Goal: Use online tool/utility: Utilize a website feature to perform a specific function

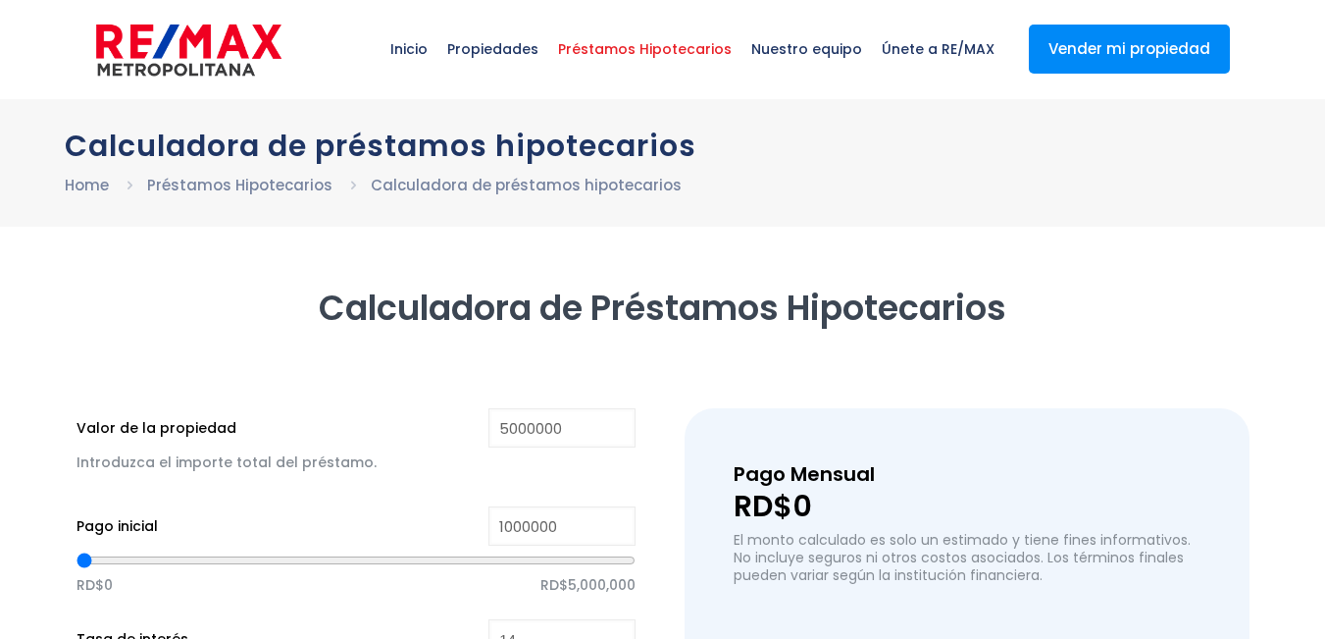
type input "5,000,000"
type input "1,000,000"
click at [0, 292] on div at bounding box center [662, 614] width 1325 height 716
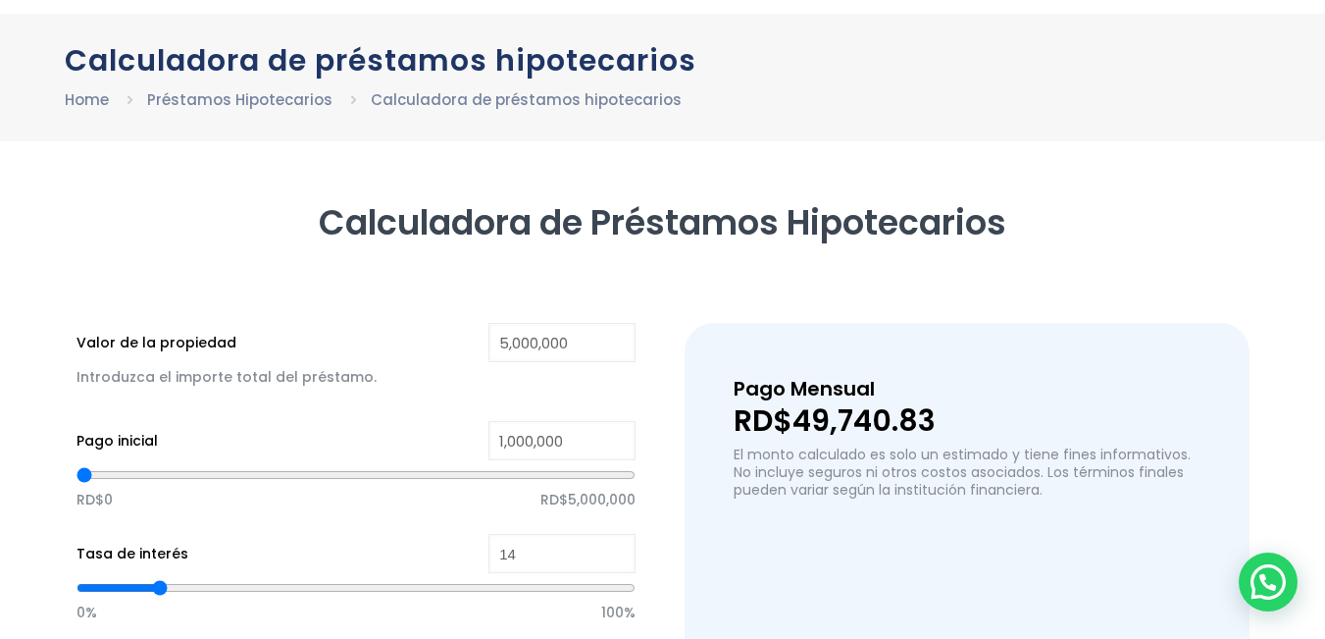
scroll to position [196, 0]
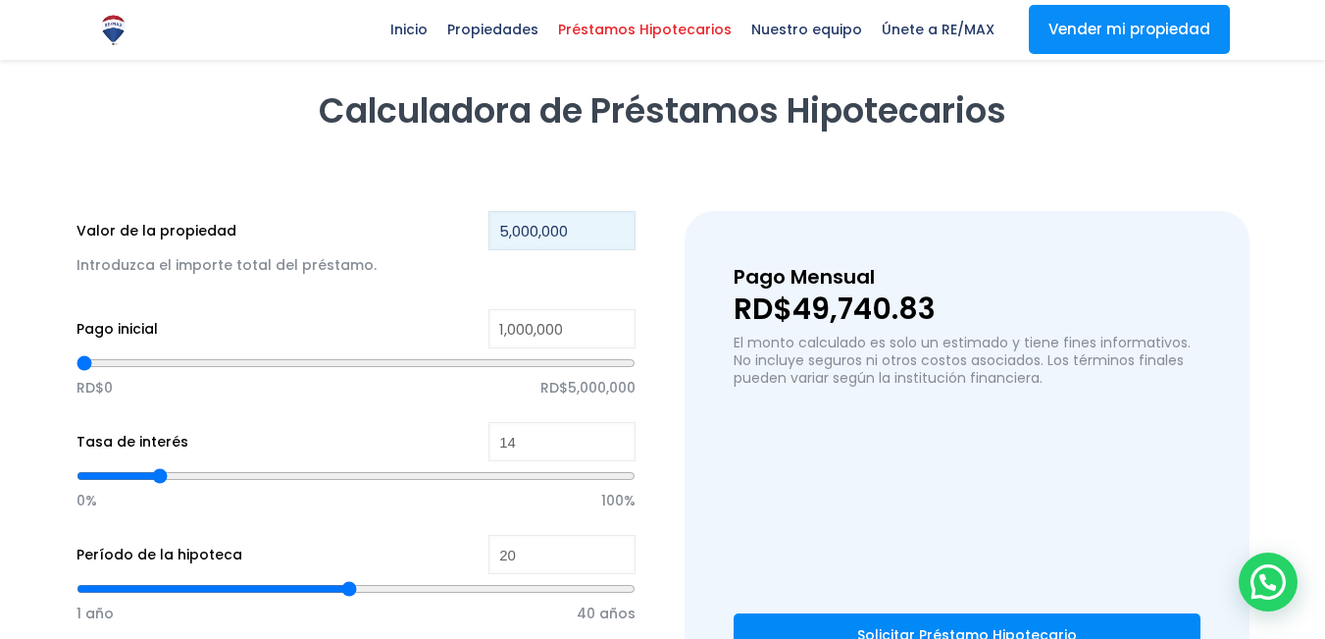
click at [513, 236] on input "5,000,000" at bounding box center [562, 230] width 147 height 39
click at [547, 229] on input "5,000,000" at bounding box center [562, 230] width 147 height 39
type input "50,000,900"
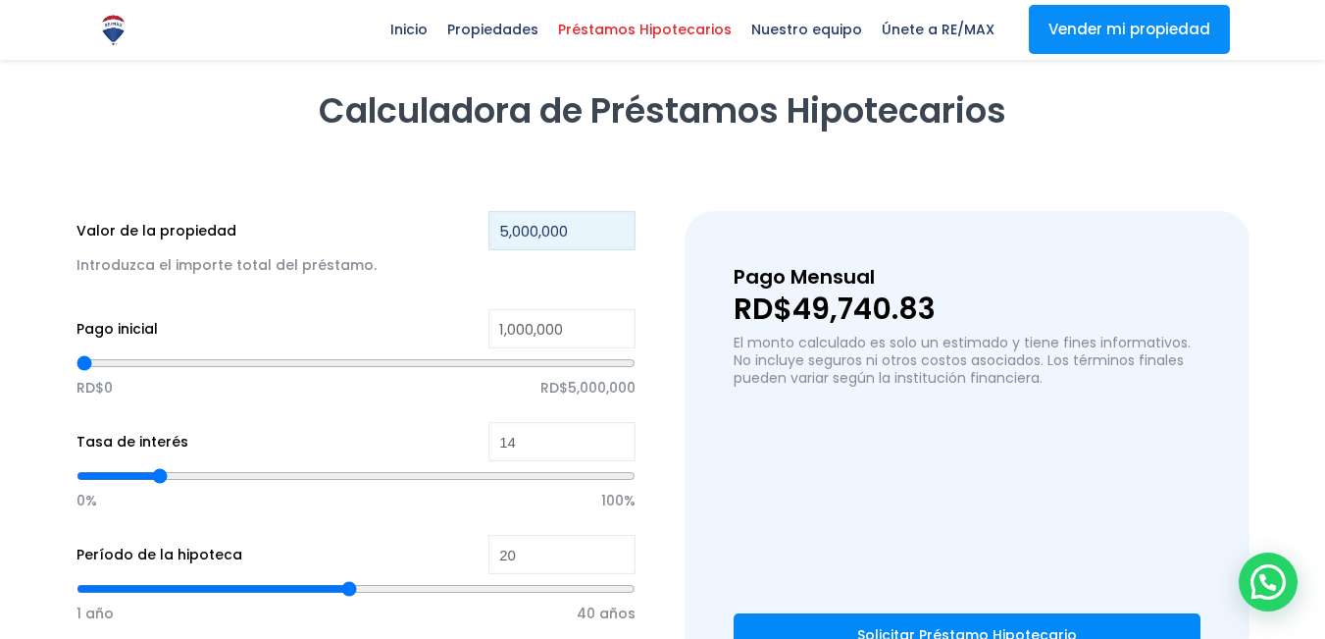
type input "0"
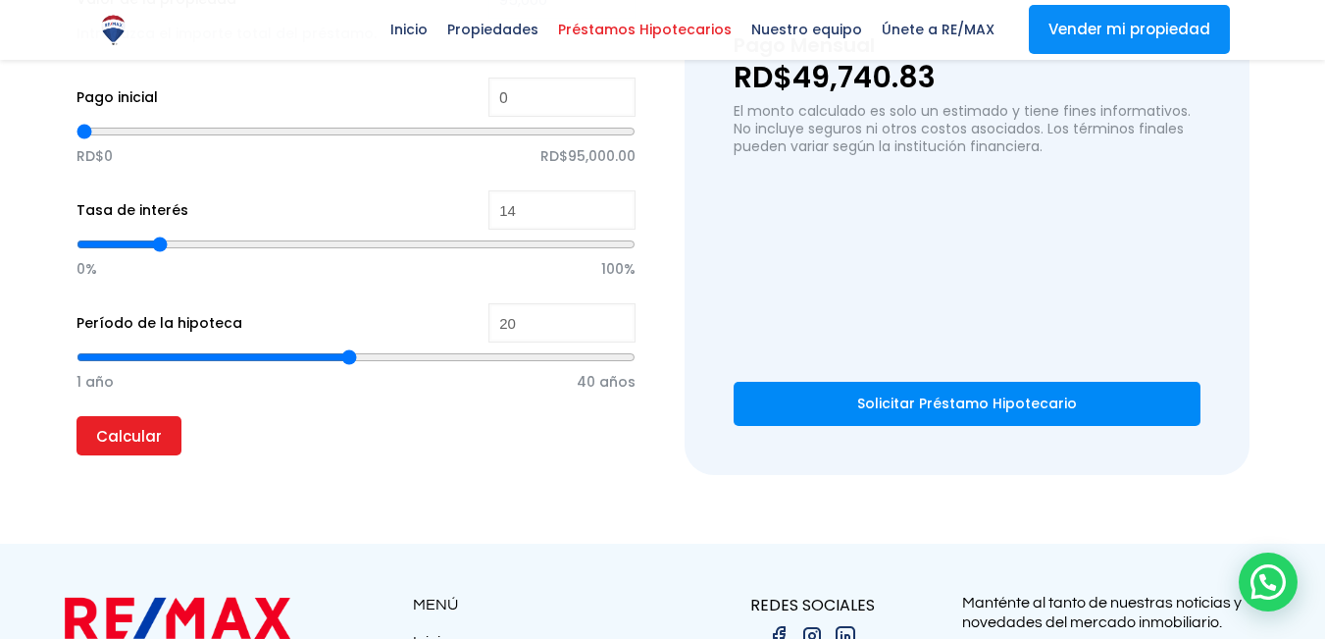
scroll to position [490, 0]
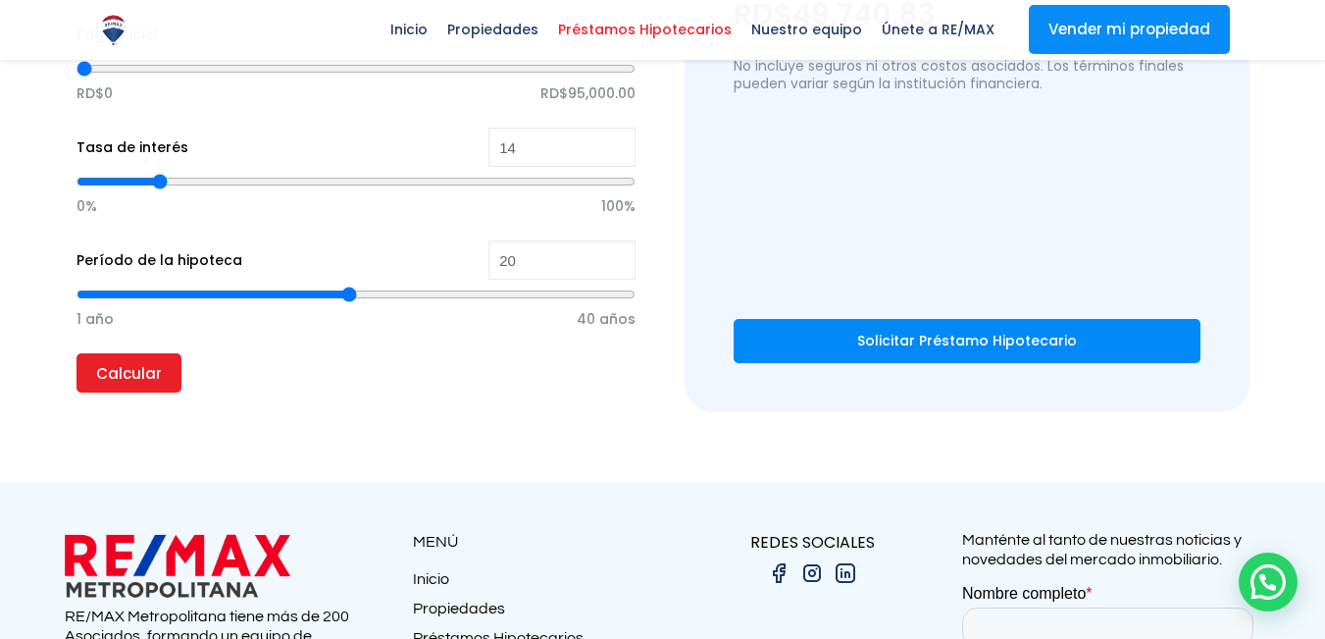
type input "95,000"
click at [479, 387] on p "Calcular" at bounding box center [357, 372] width 560 height 39
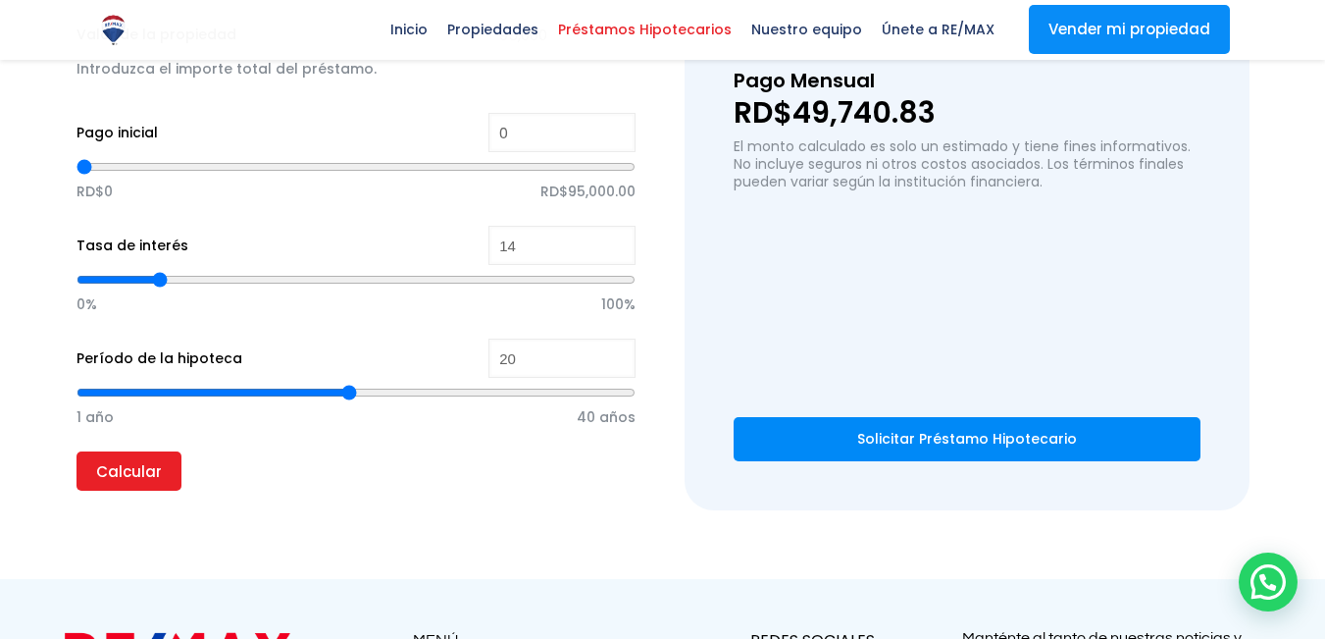
scroll to position [294, 0]
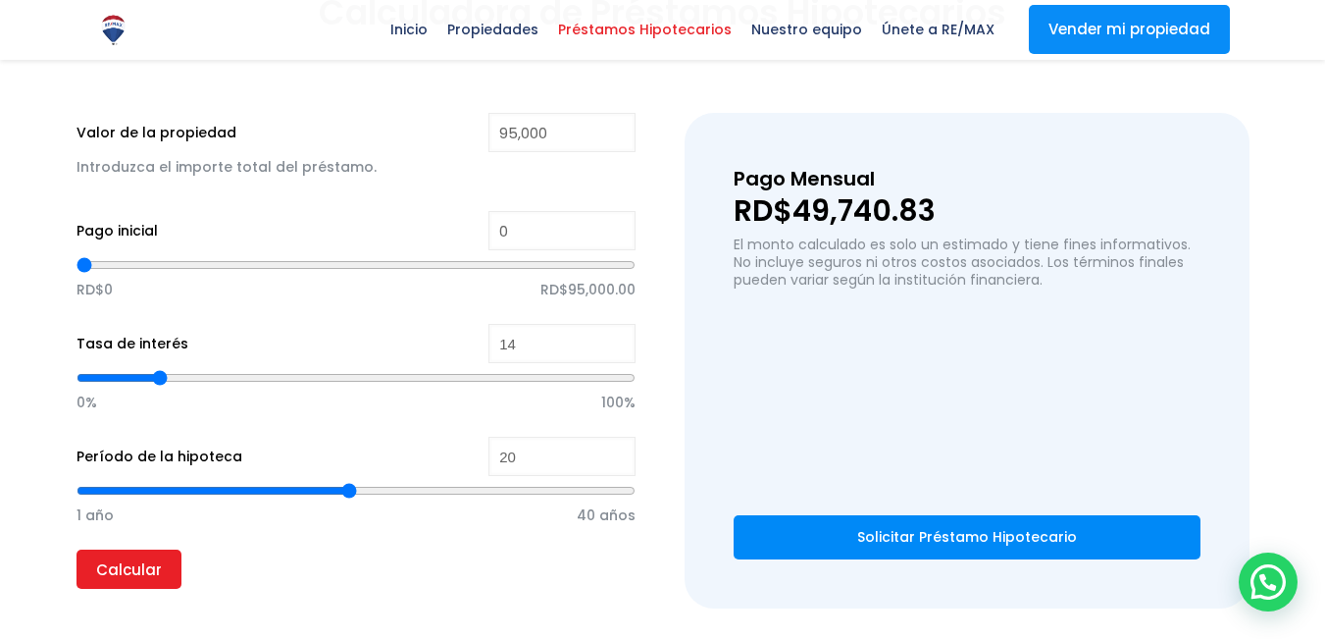
type input "771"
type input "942"
type input "1,113"
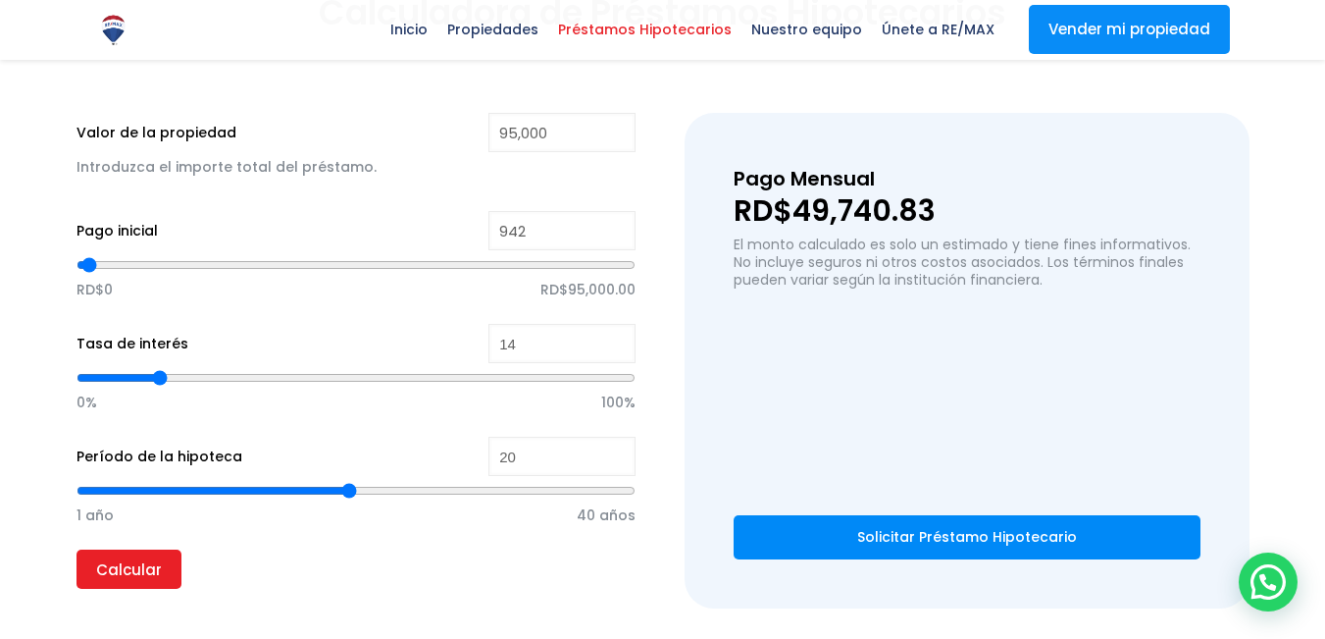
type input "1113"
type input "1,456"
type input "1456"
type input "1,798"
type input "1798"
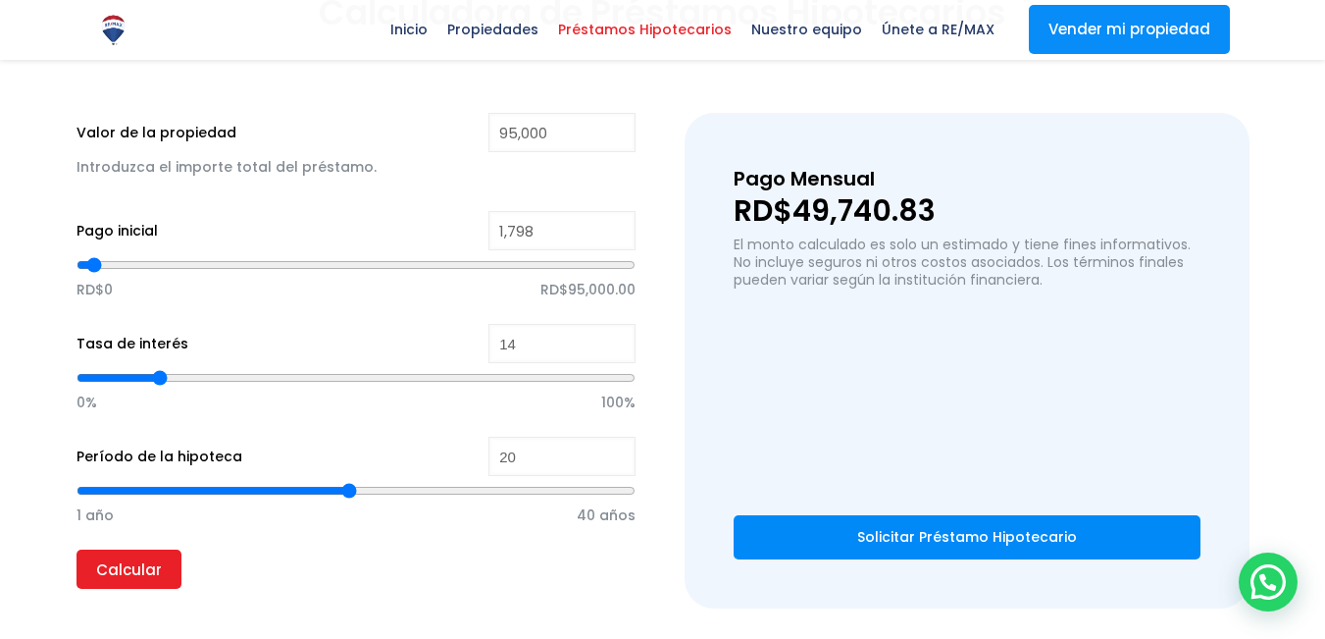
type input "1,969"
type input "1969"
type input "2,141"
type input "2141"
type input "2,312"
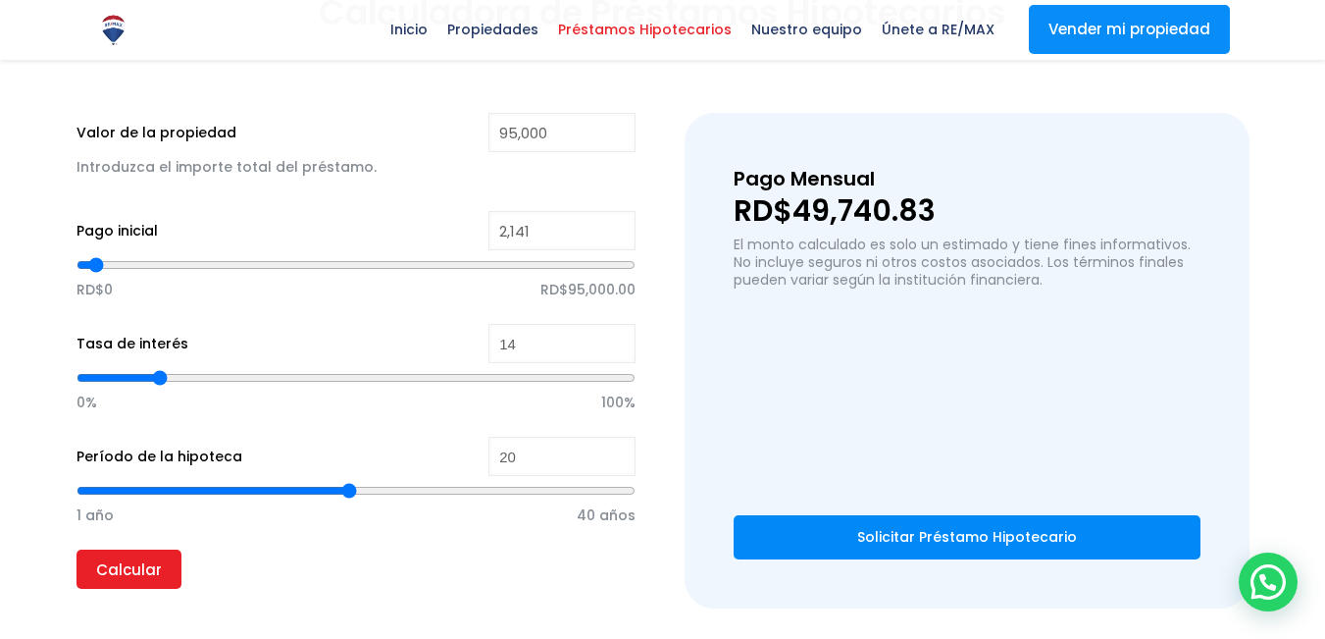
type input "2312"
type input "2,483"
type input "2483"
type input "2,654"
type input "2654"
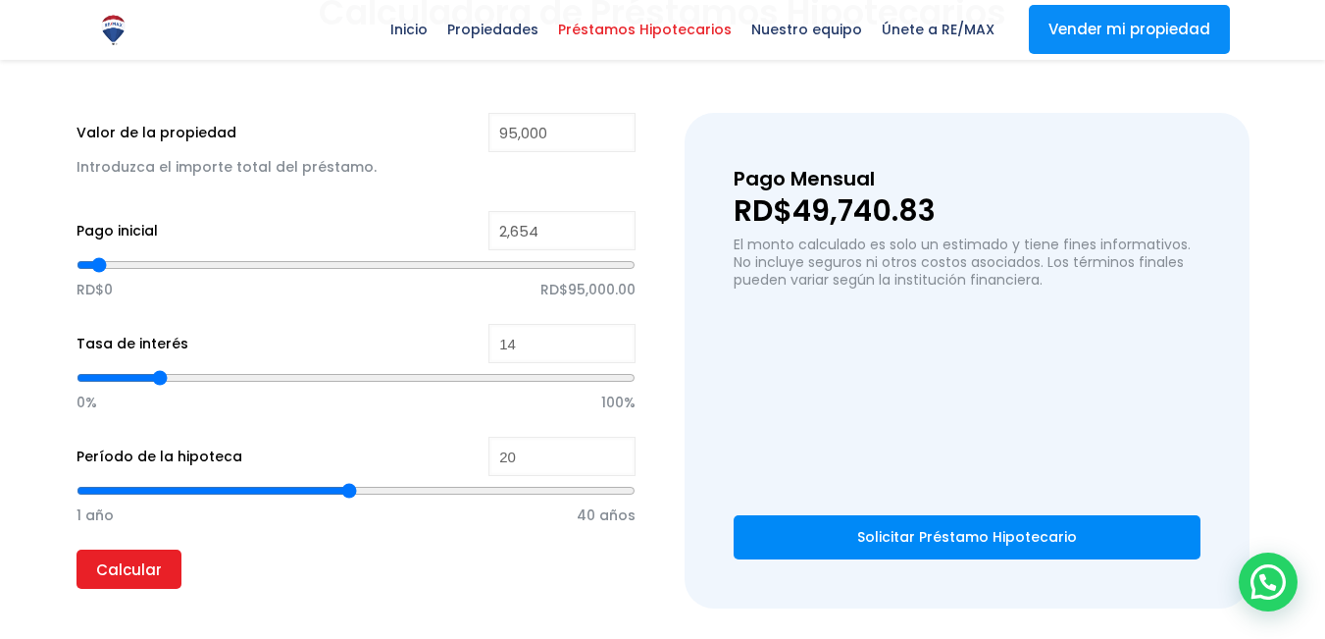
type input "2,997"
type input "2997"
type input "3,168"
type input "3168"
type input "3,340"
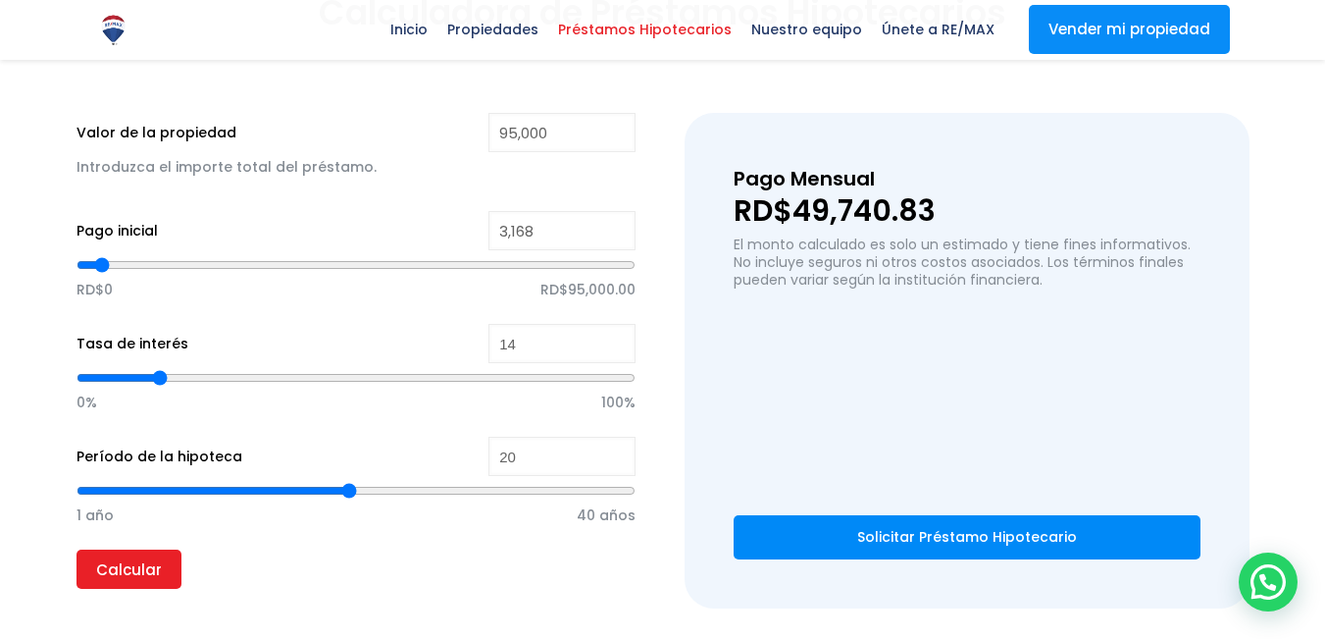
type input "3340"
type input "3,511"
type input "3511"
type input "3,853"
type input "3853"
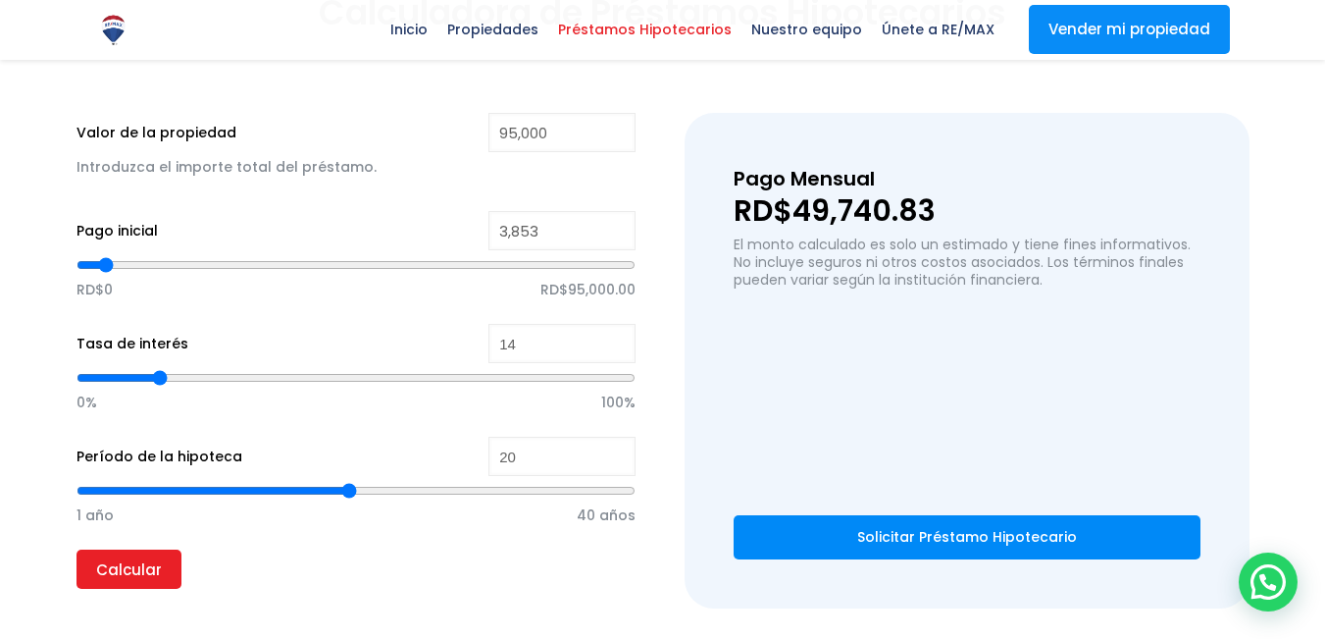
type input "4,196"
type input "4196"
type input "4,538"
type input "4538"
type input "4,881"
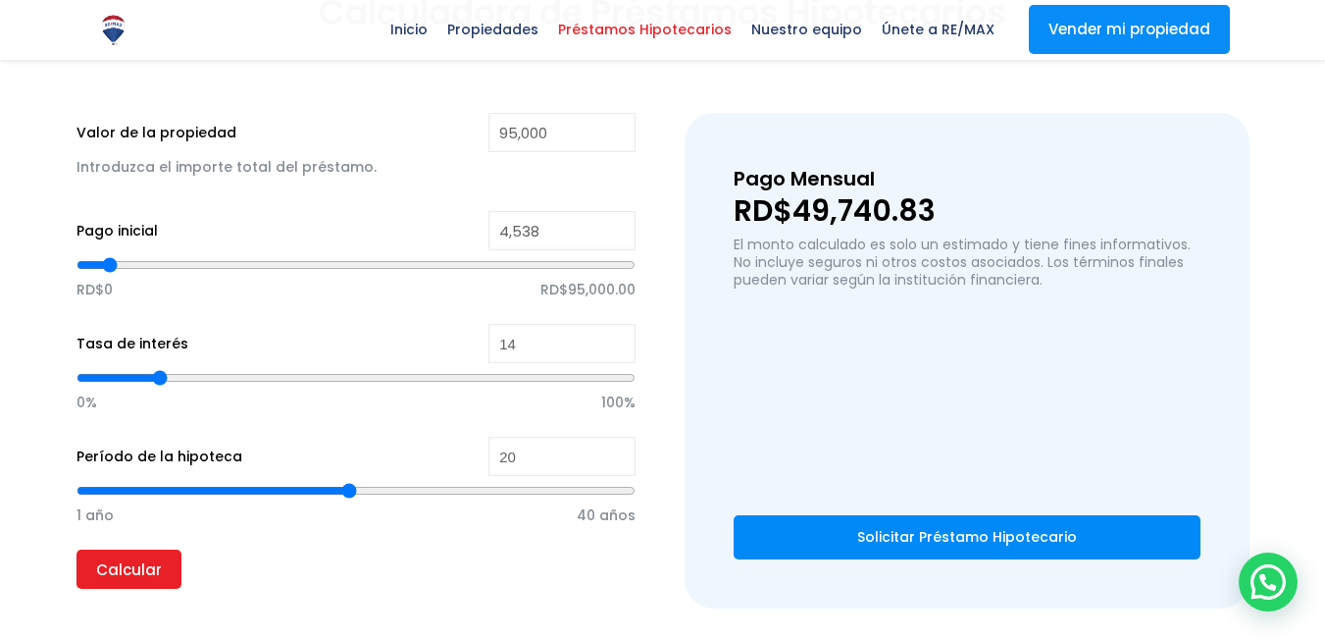
type input "4881"
type input "5,223"
type input "5223"
type input "5,566"
type input "5566"
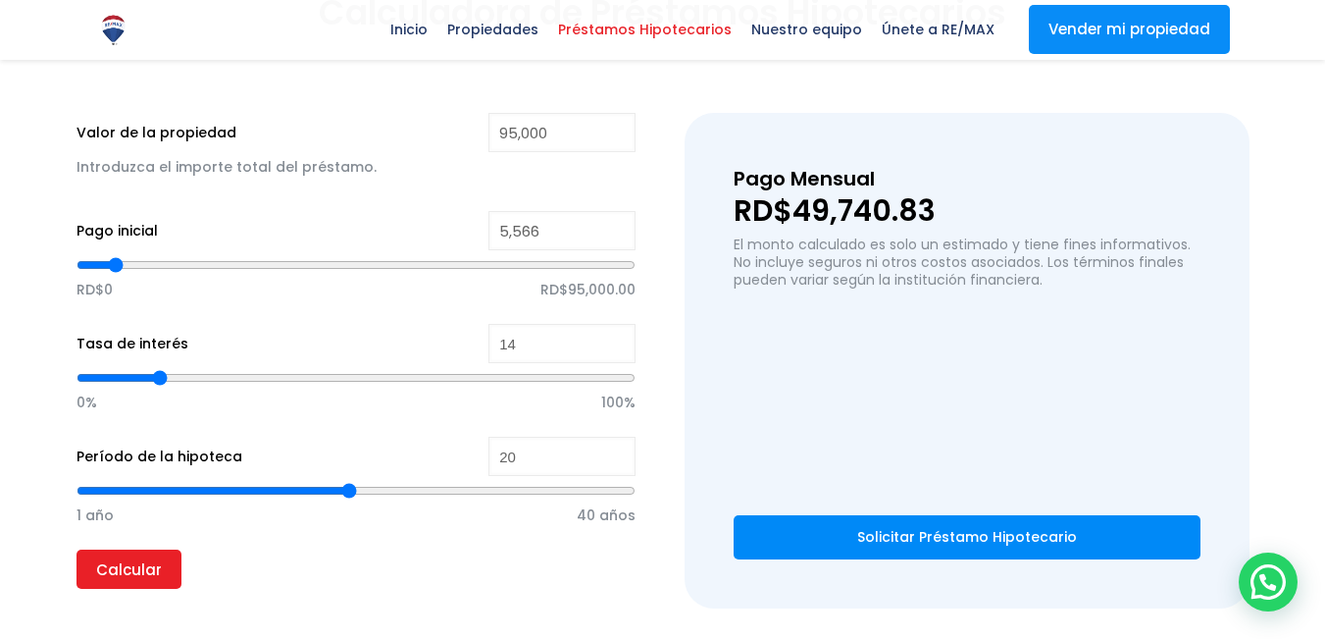
type input "6,251"
type input "6251"
type input "6,765"
type input "6765"
type input "7,278"
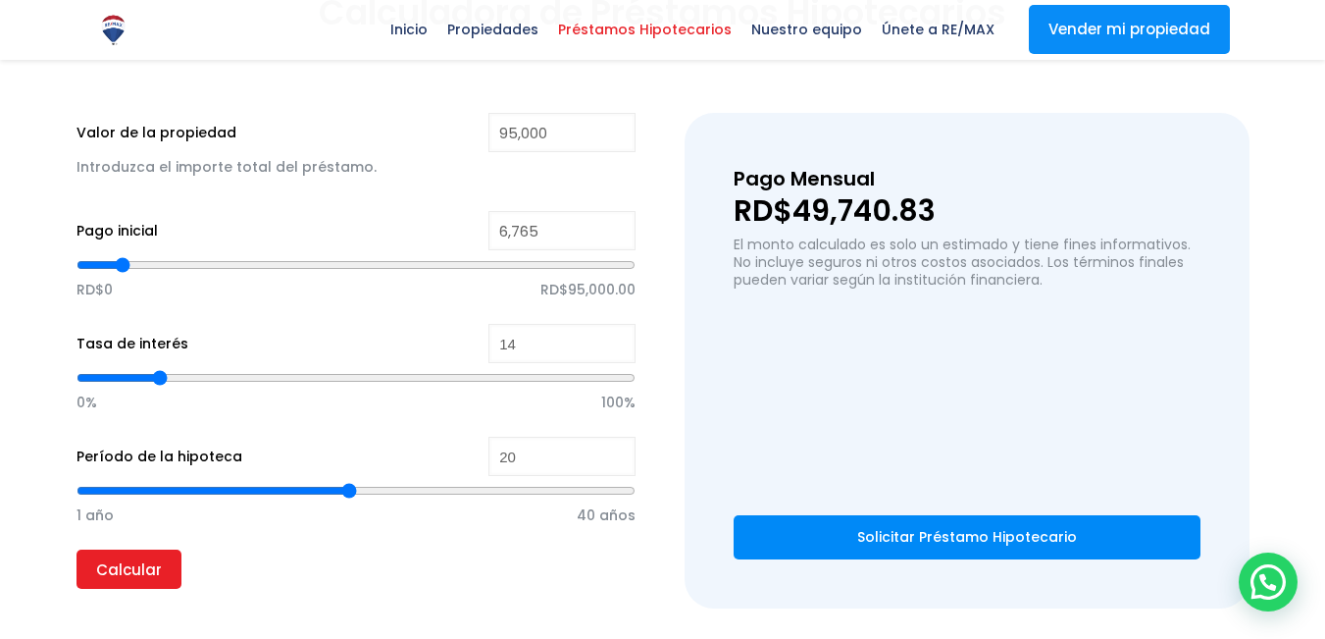
type input "7278"
type input "7,621"
type input "7621"
type input "7,963"
type input "7963"
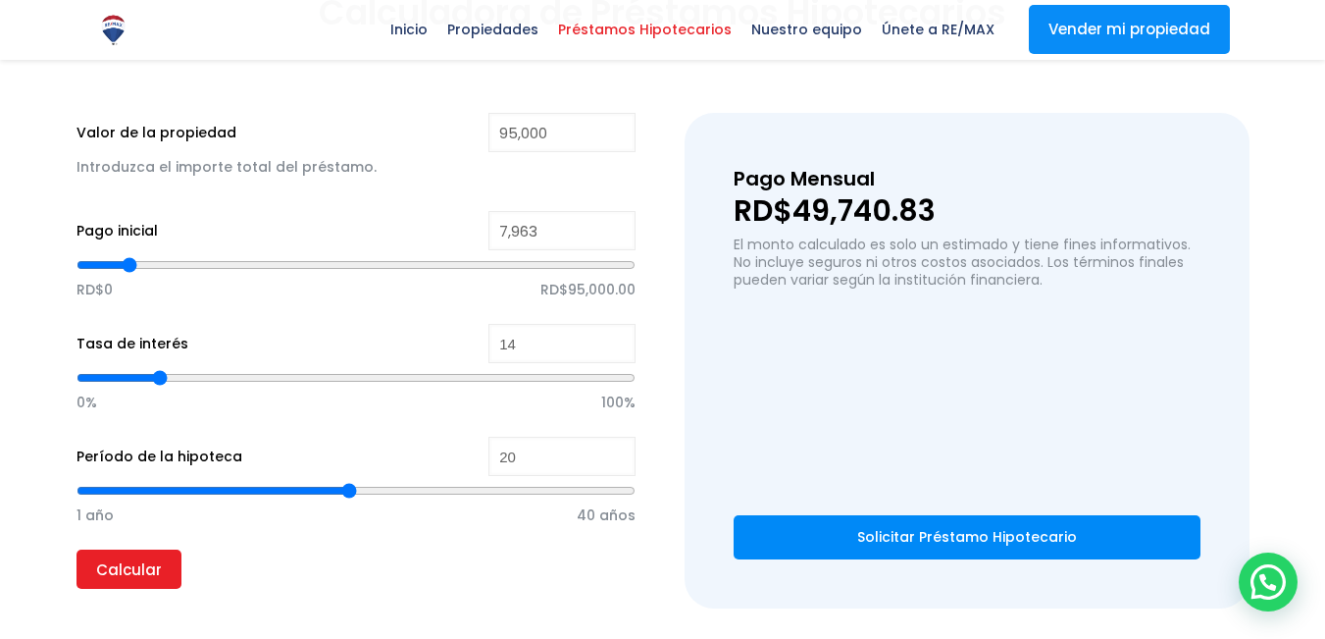
type input "8,135"
type input "8135"
type input "8,306"
type input "8306"
type input "8,477"
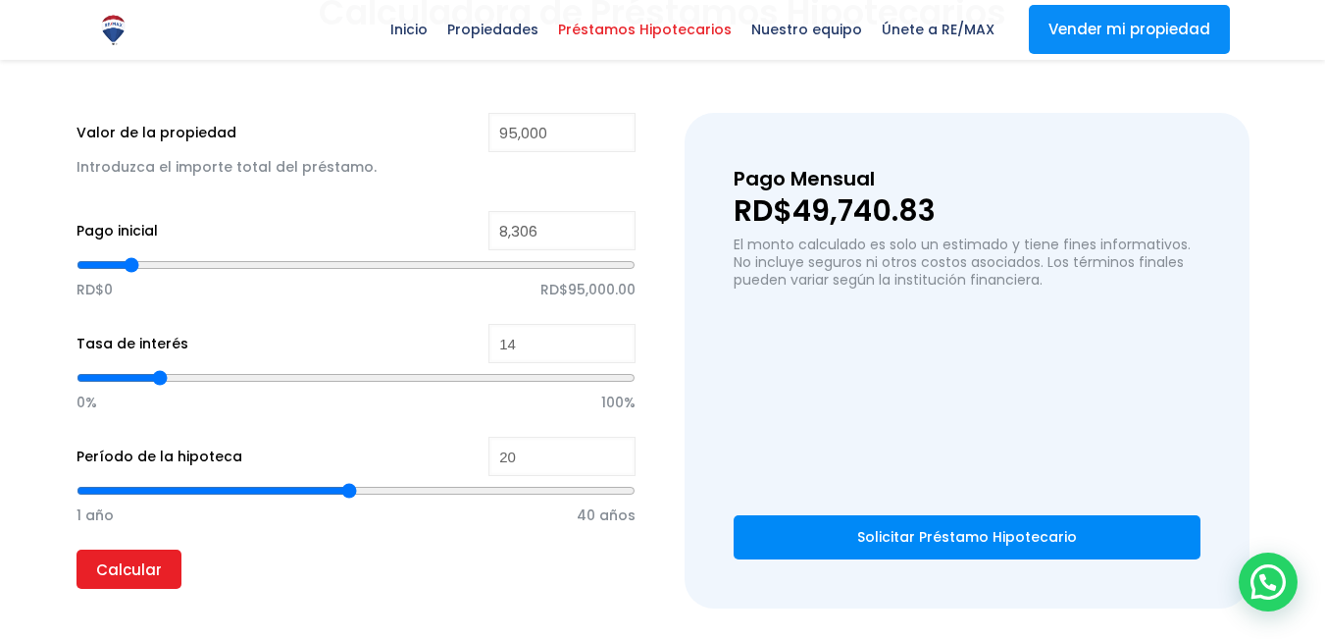
type input "8477"
type input "8,820"
type input "8820"
type input "8,991"
type input "8991"
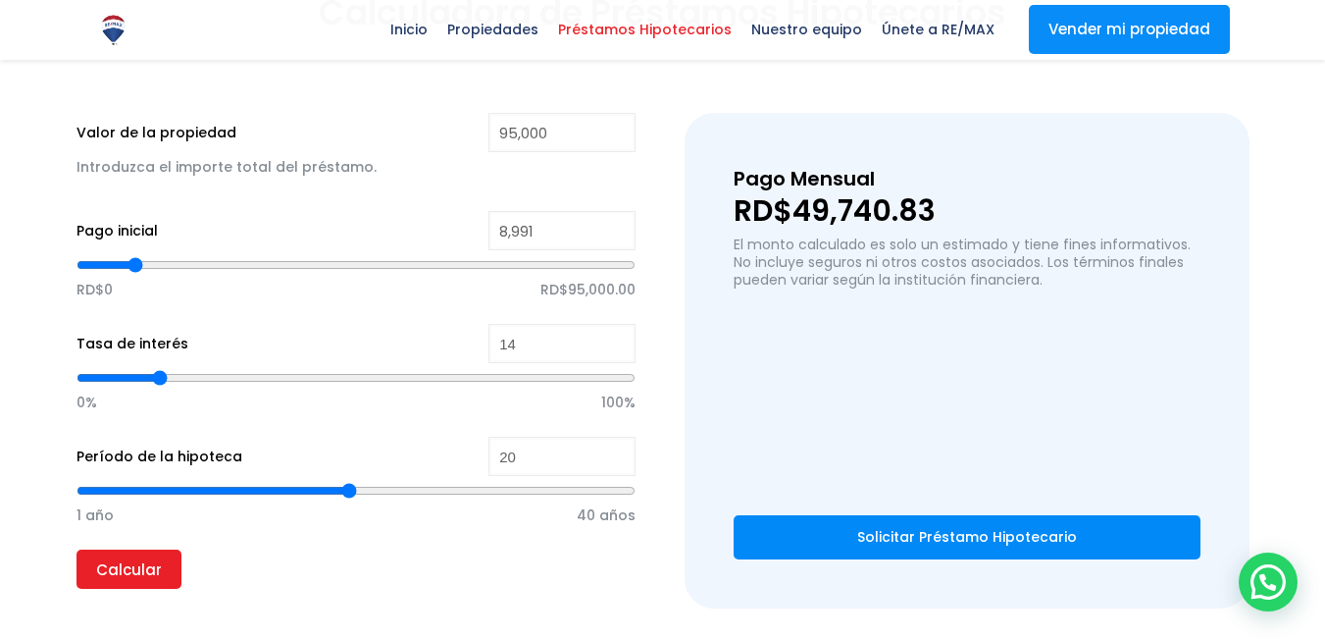
type input "9,162"
type input "9162"
type input "9,334"
type input "9334"
type input "9,676"
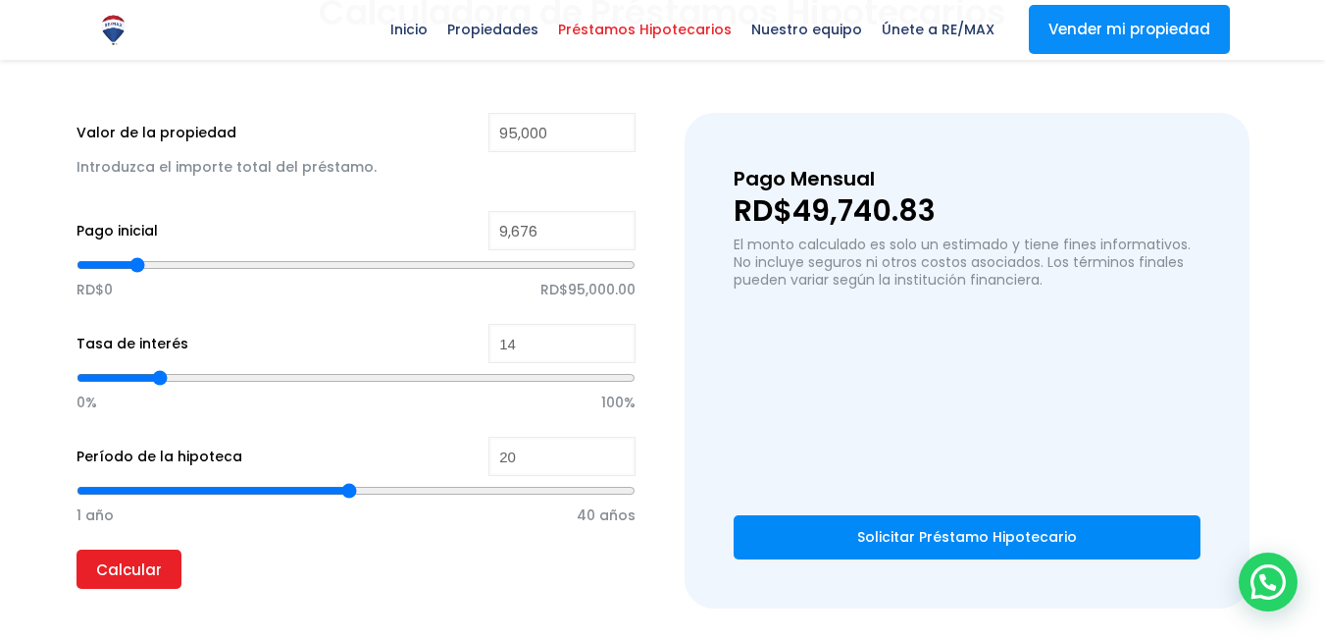
type input "9676"
type input "9,847"
type input "9847"
type input "10,190"
type input "10190"
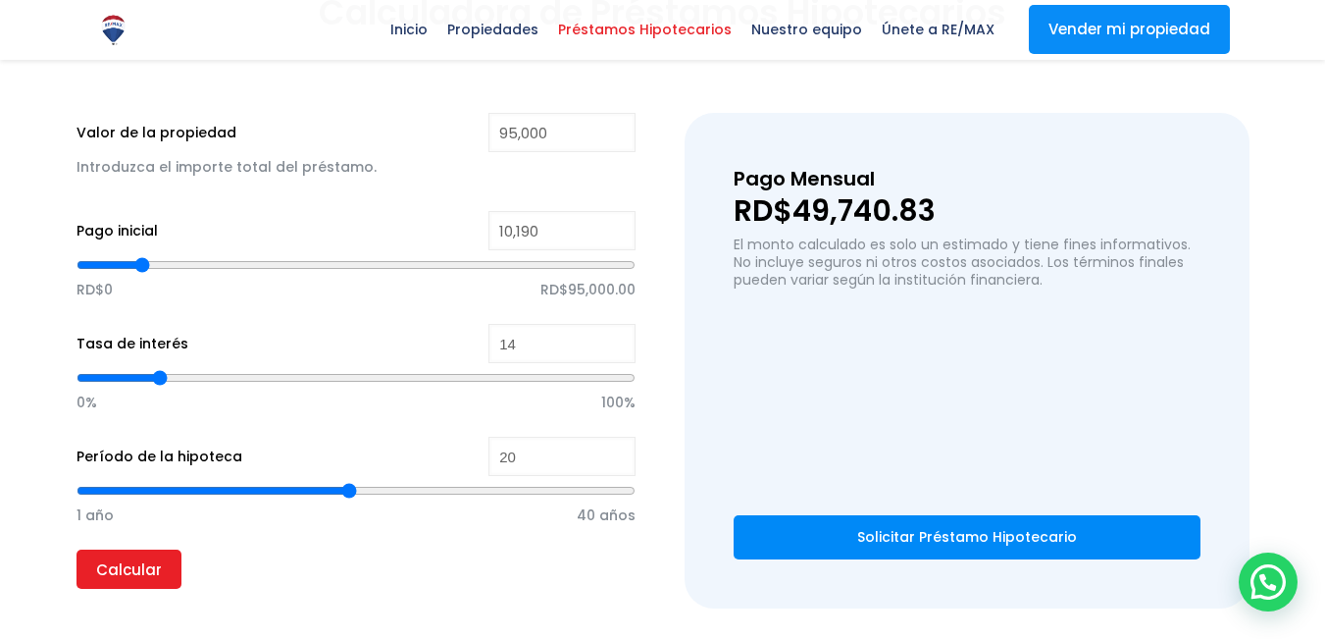
type input "10,361"
type input "10361"
type input "10,532"
type input "10532"
type input "10,875"
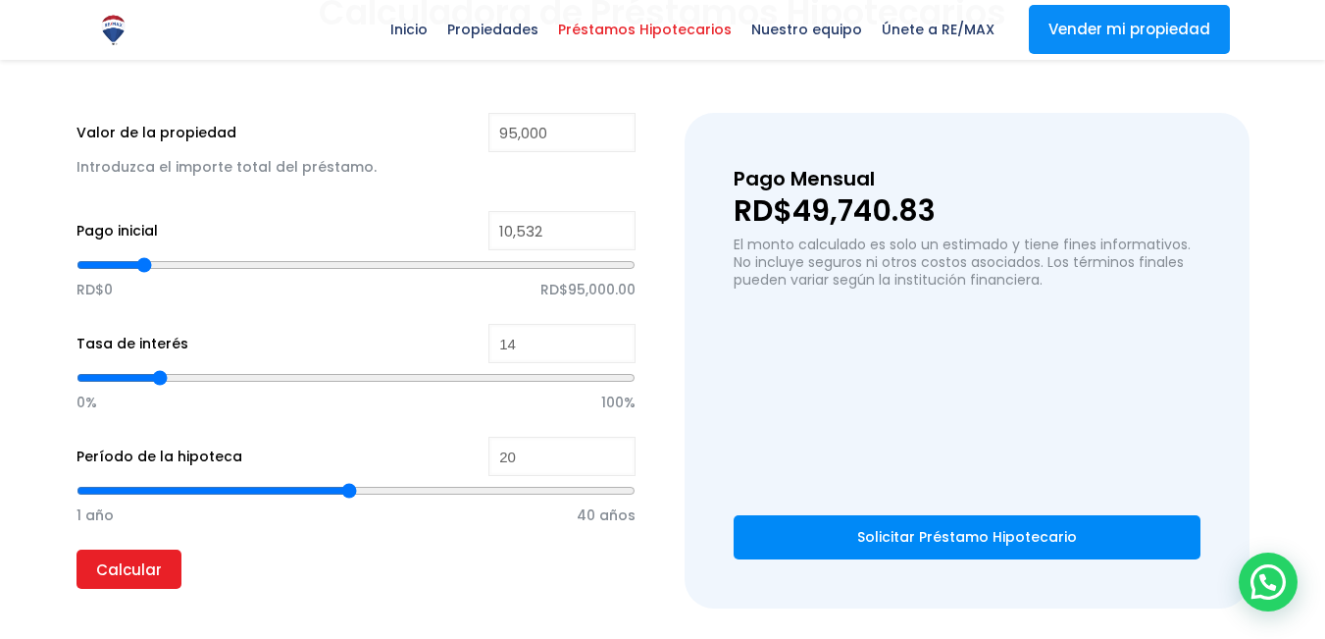
type input "10875"
type input "11,046"
type input "11046"
type input "11,217"
type input "11217"
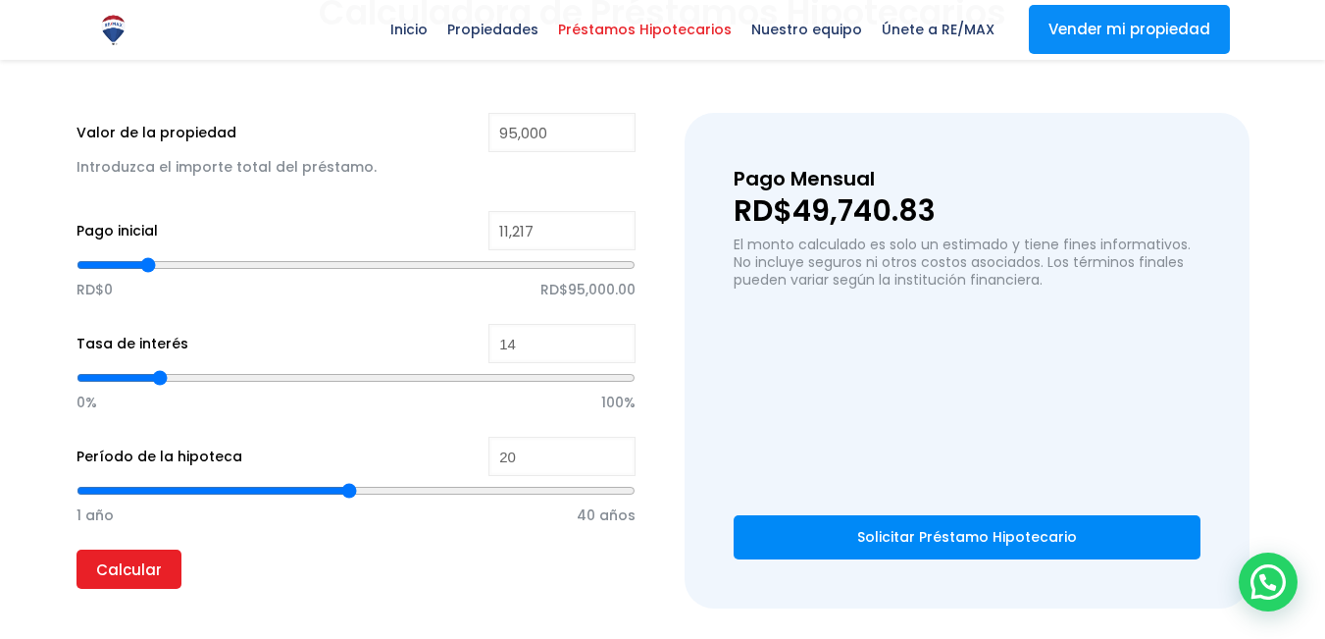
type input "11,389"
type input "11389"
type input "11,560"
type input "11560"
type input "11,902"
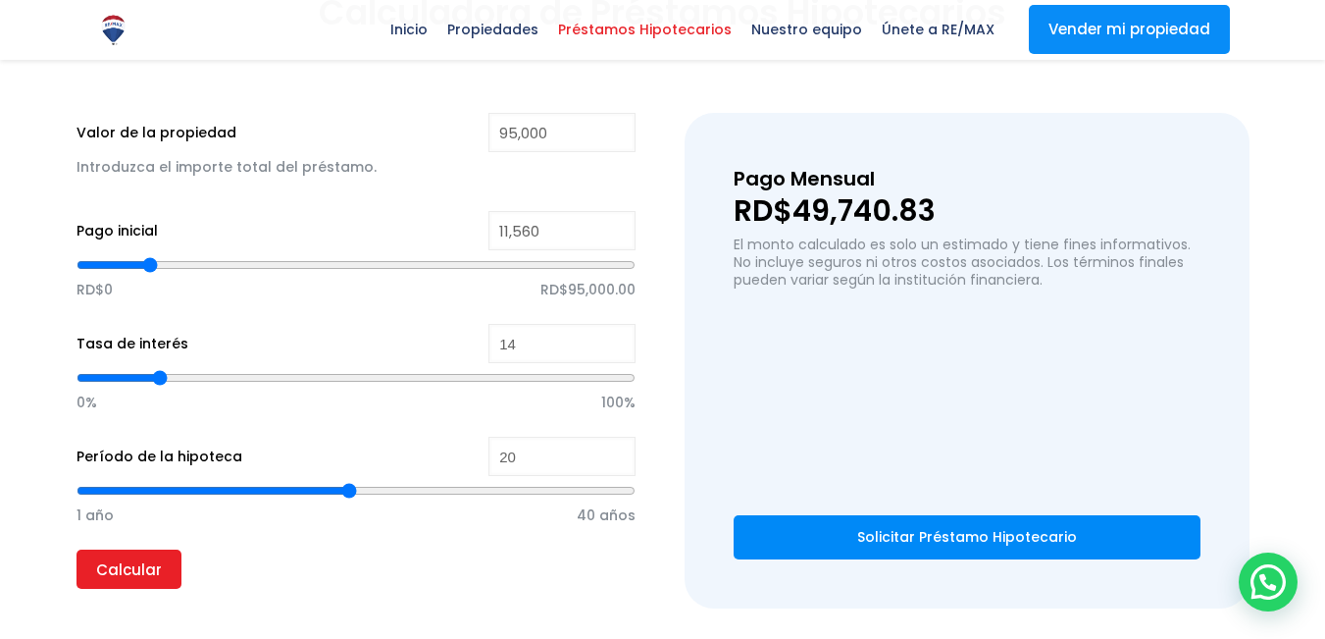
type input "11902"
type input "12,074"
type input "12074"
type input "12,245"
type input "12245"
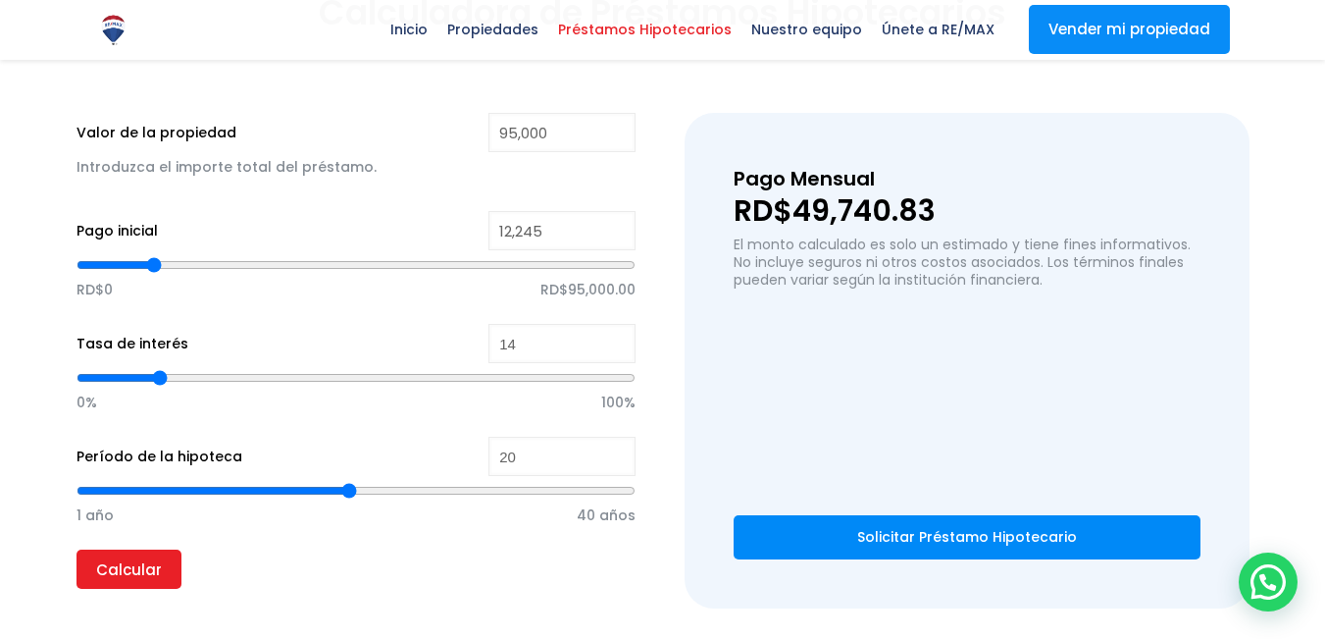
type input "12,416"
type input "12416"
type input "12,587"
type input "12587"
type input "12,759"
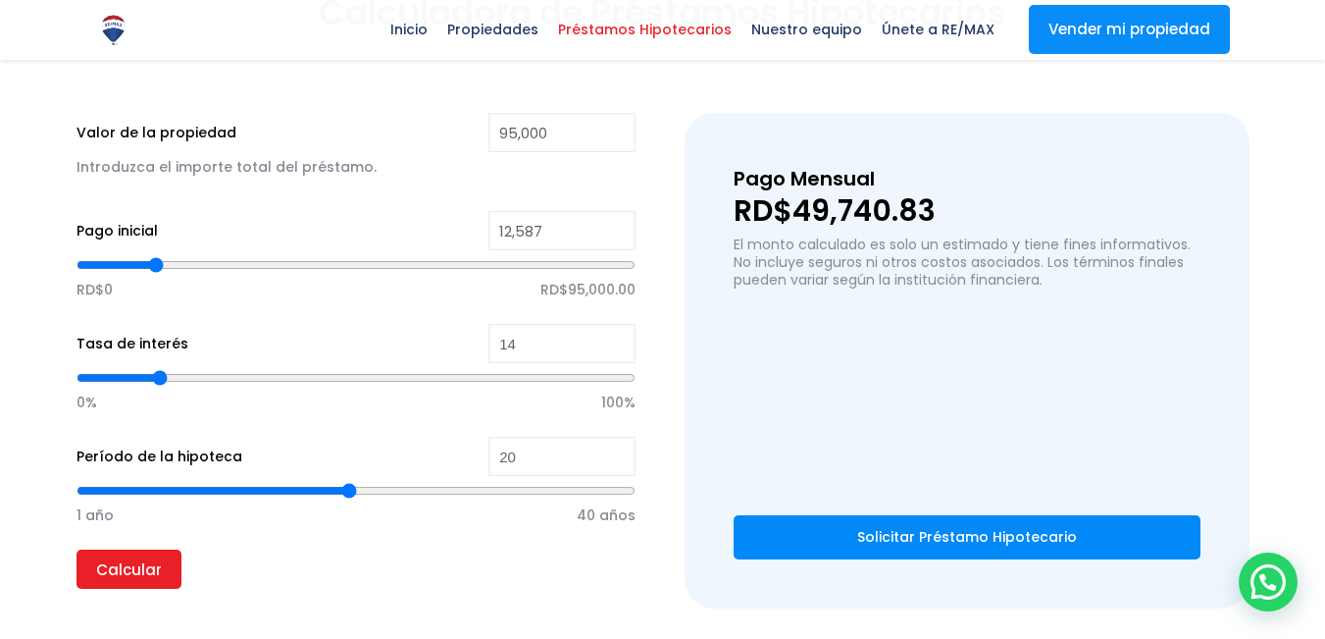
type input "12759"
type input "12,930"
type input "12930"
type input "13,101"
type input "13101"
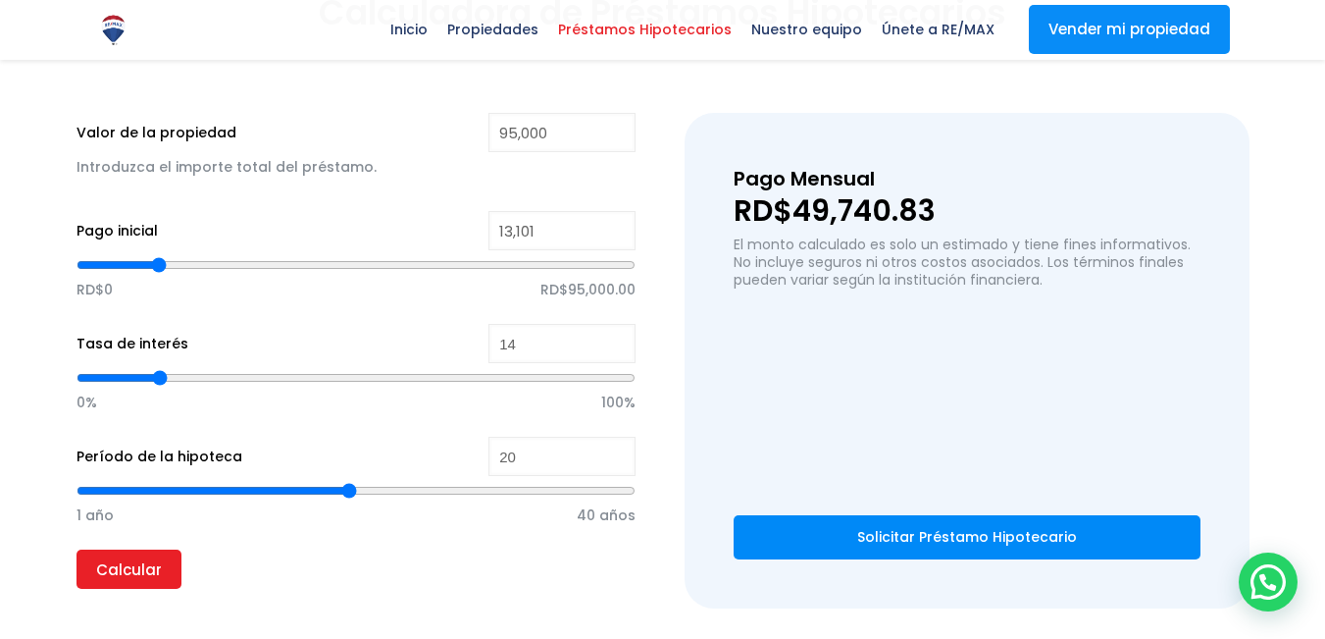
type input "13,272"
type input "13272"
type input "13,444"
type input "13444"
type input "13,272"
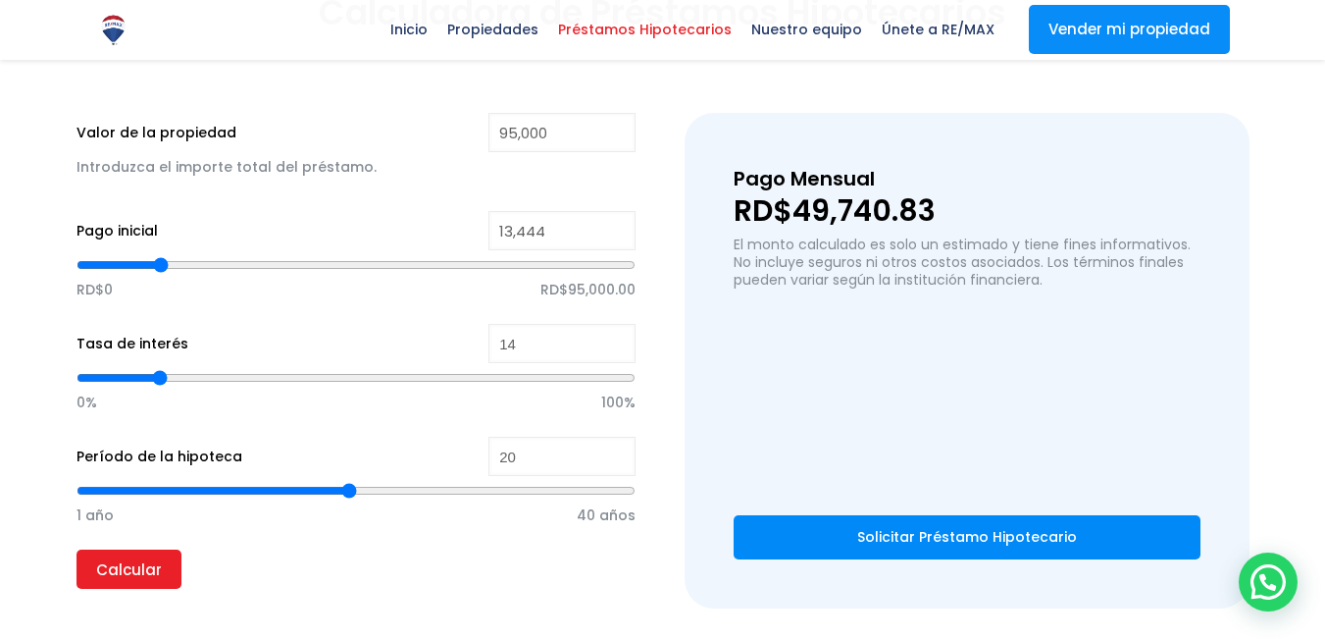
type input "13272"
type input "13,101"
type input "13101"
type input "12,759"
type input "12759"
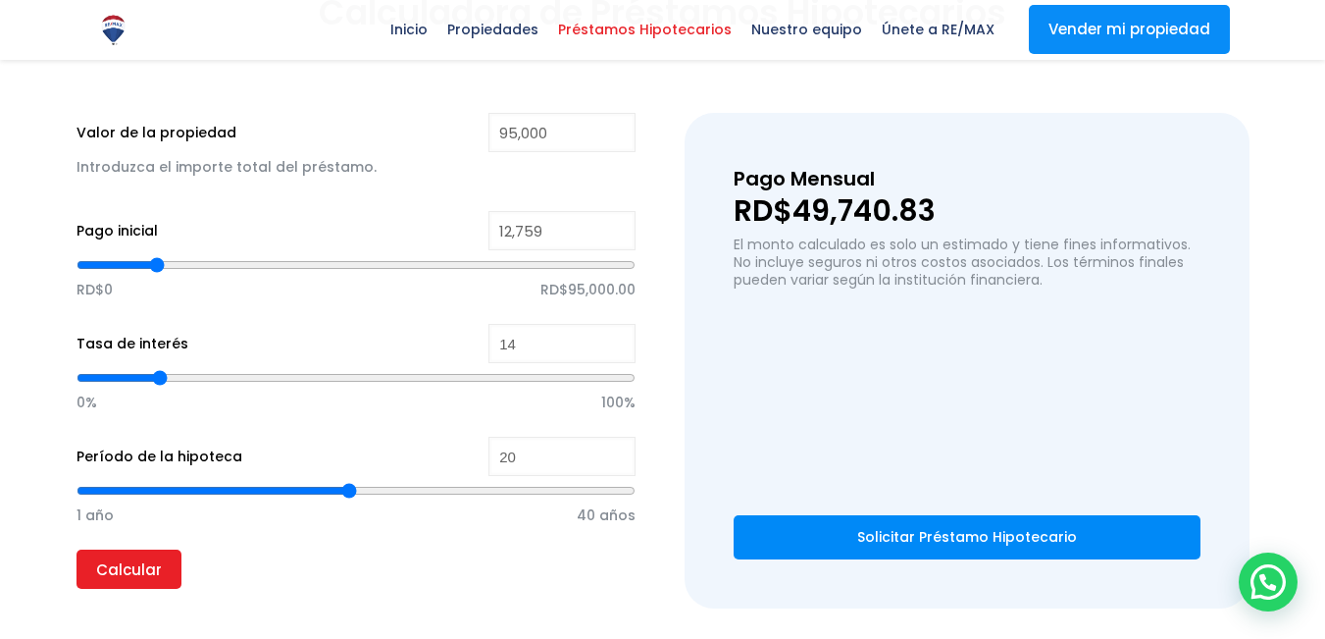
type input "12,587"
type input "12587"
type input "12,416"
type input "12416"
type input "12,074"
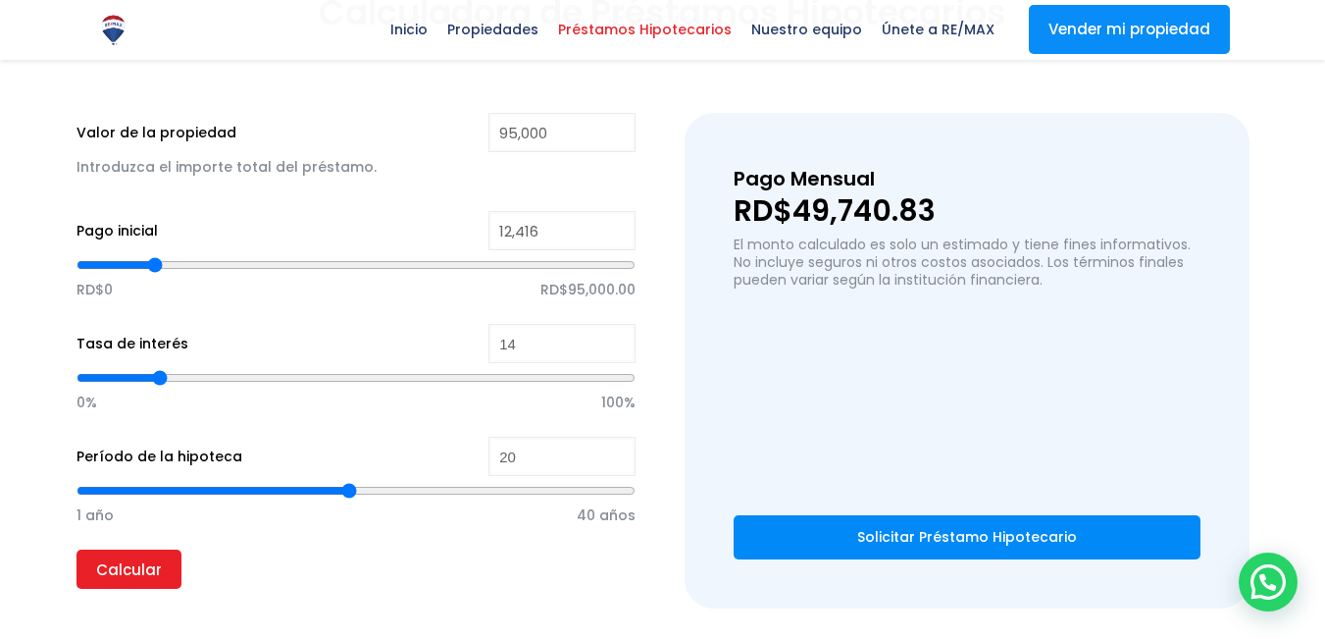
type input "12074"
type input "11,731"
type input "11731"
type input "11,560"
type input "11560"
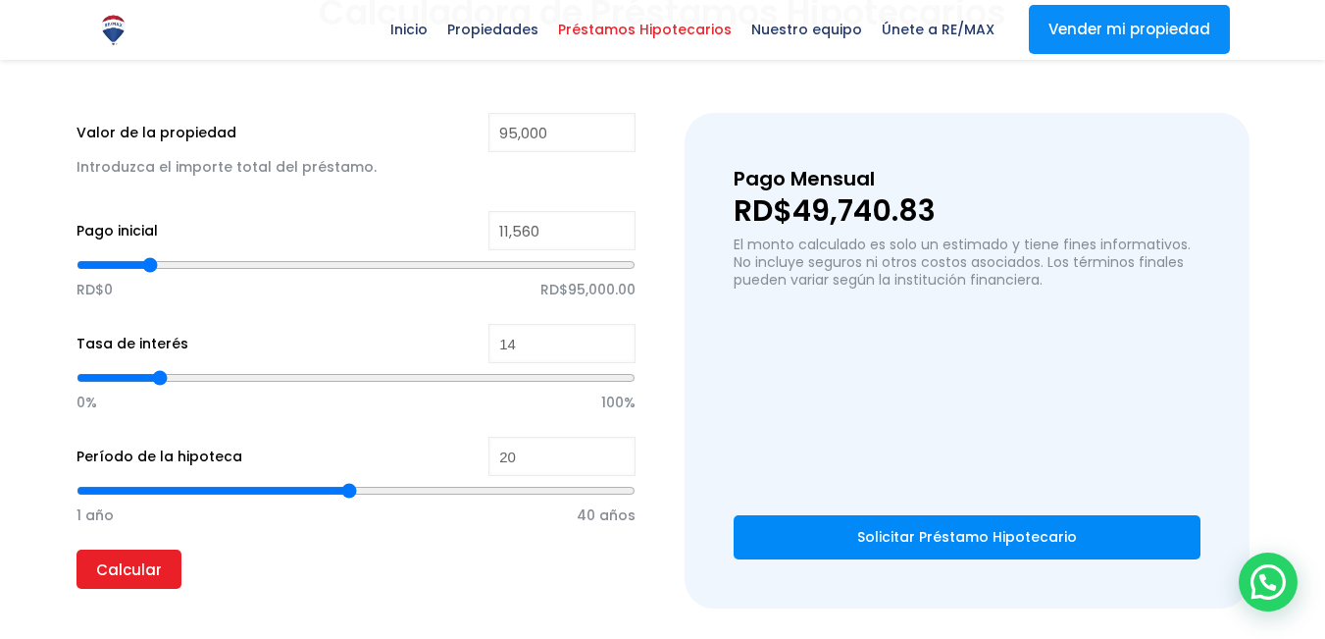
type input "11,389"
type input "11389"
type input "11,217"
type input "11217"
type input "11,046"
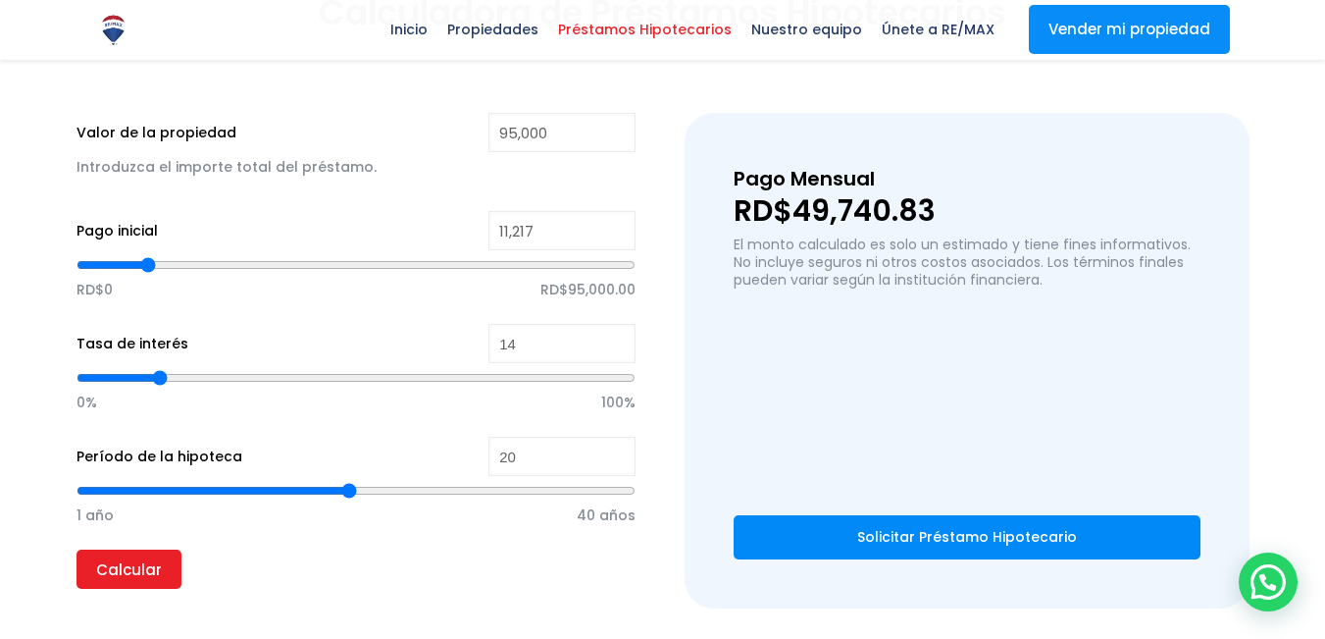
type input "11046"
type input "10,875"
type input "10875"
type input "10,704"
type input "10704"
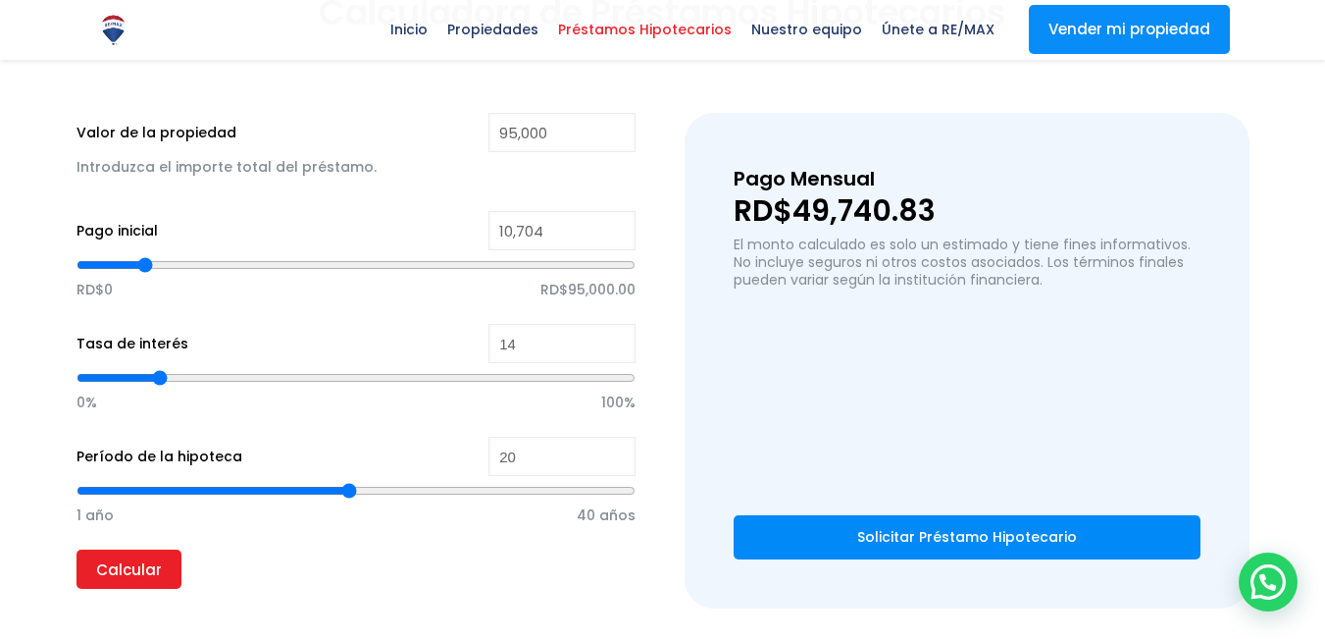
type input "10,532"
drag, startPoint x: 87, startPoint y: 265, endPoint x: 144, endPoint y: 277, distance: 58.1
type input "10532"
click at [144, 275] on input "range" at bounding box center [357, 265] width 560 height 20
click at [29, 323] on div at bounding box center [662, 319] width 1325 height 716
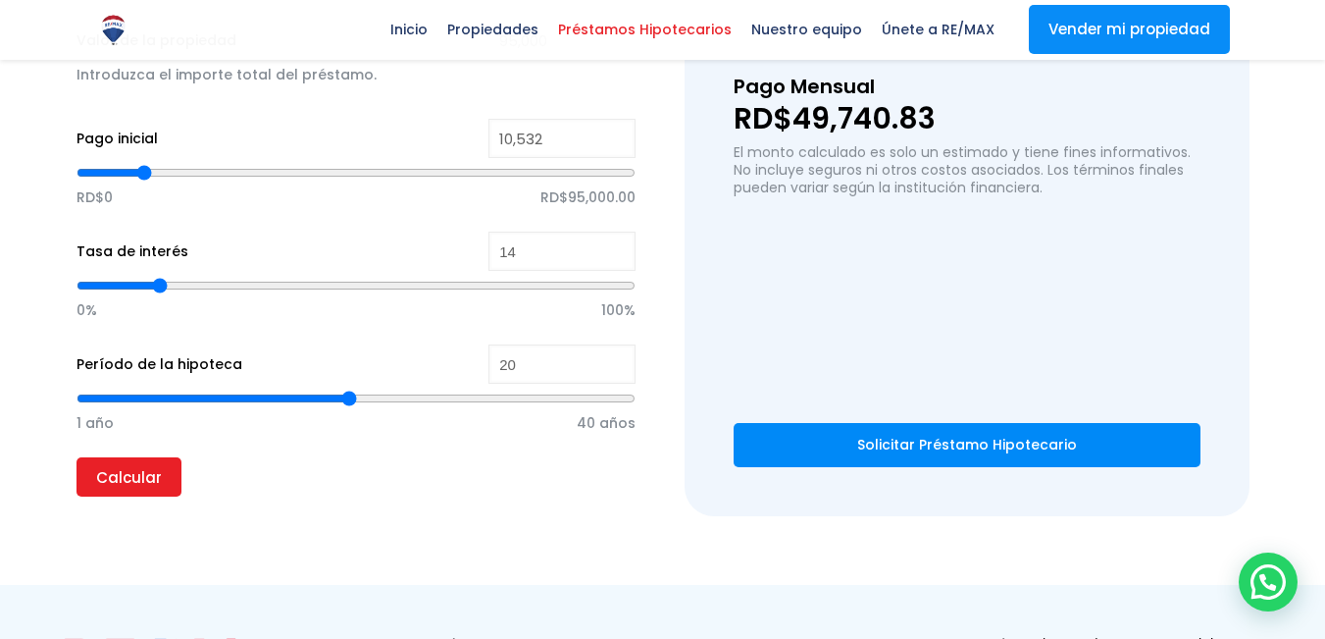
scroll to position [687, 0]
